Goal: Communication & Community: Answer question/provide support

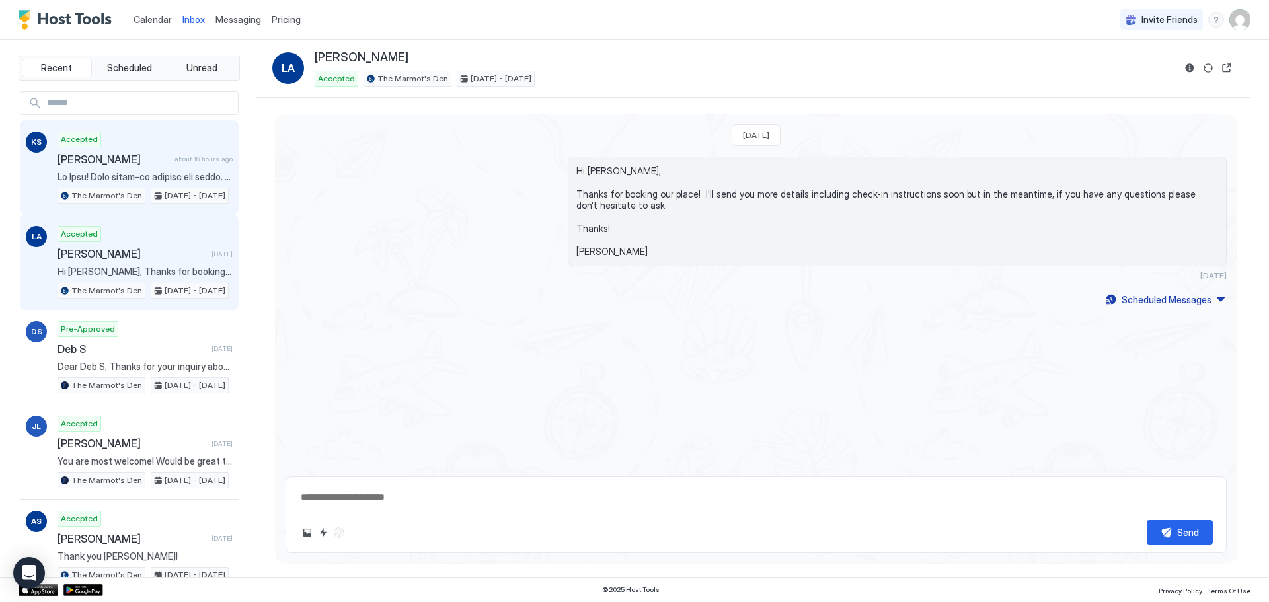
click at [140, 151] on div "Accepted [PERSON_NAME] about 16 hours ago The Marmot's Den [DATE] - [DATE]" at bounding box center [145, 168] width 175 height 73
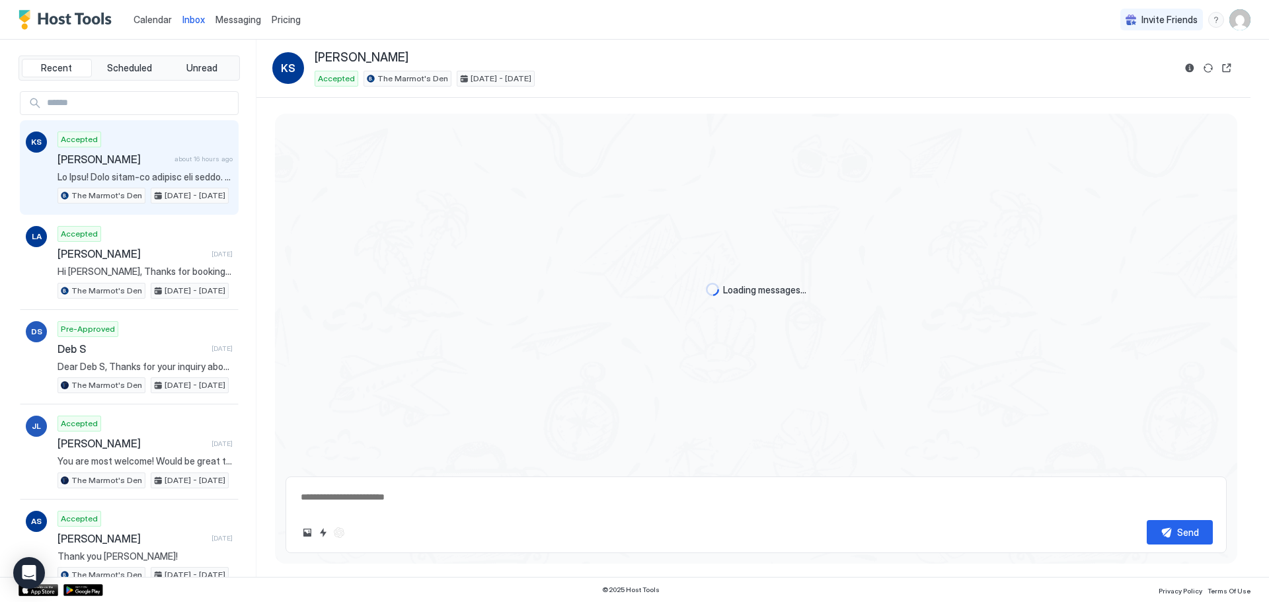
scroll to position [259, 0]
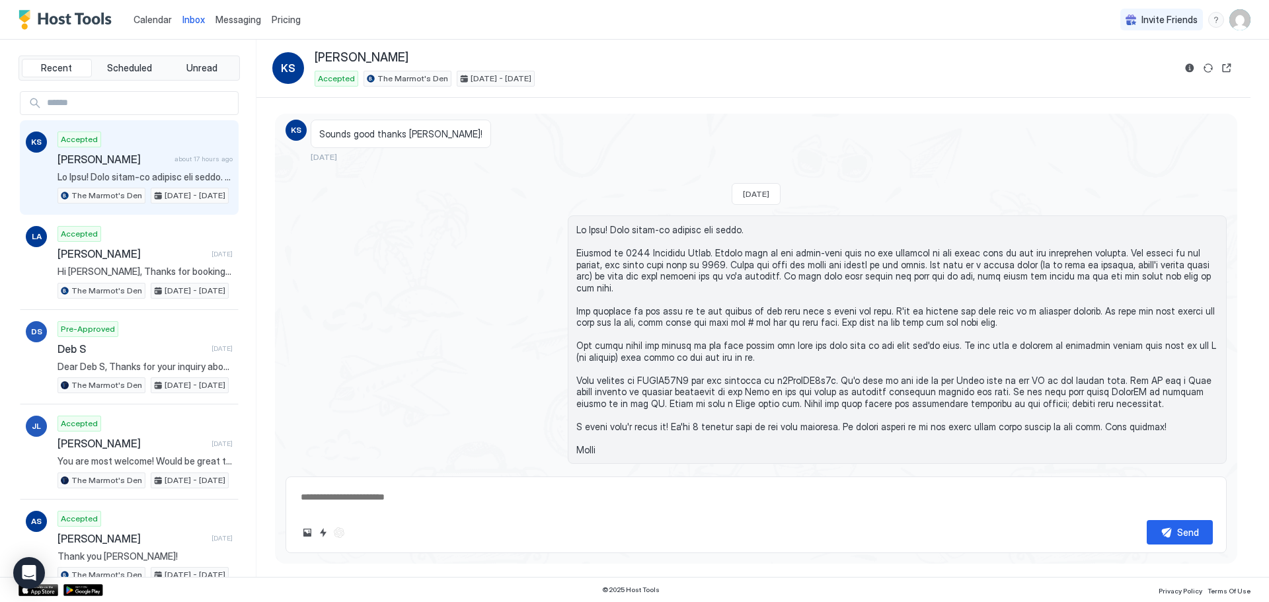
type textarea "*"
